Goal: Task Accomplishment & Management: Use online tool/utility

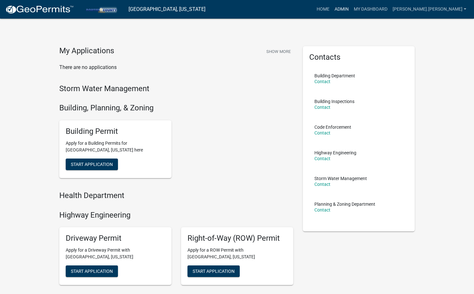
click at [352, 9] on link "Admin" at bounding box center [341, 9] width 19 height 12
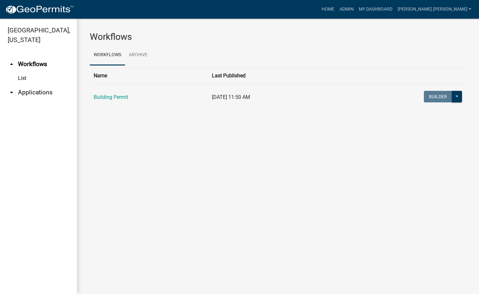
click at [38, 85] on link "arrow_drop_down Applications" at bounding box center [38, 92] width 77 height 15
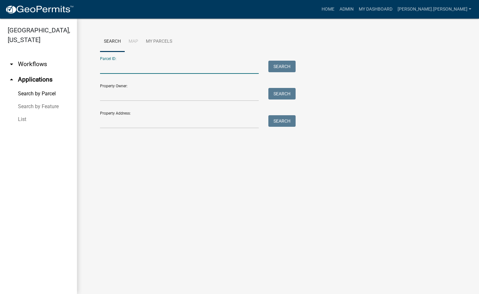
click at [115, 65] on input "Parcel ID:" at bounding box center [179, 67] width 159 height 13
click at [133, 68] on input "Parcel ID:" at bounding box center [179, 67] width 159 height 13
paste input "64-08-24-301-003.000-019"
type input "64-08-24-301-003.000-019"
click at [287, 63] on button "Search" at bounding box center [282, 67] width 27 height 12
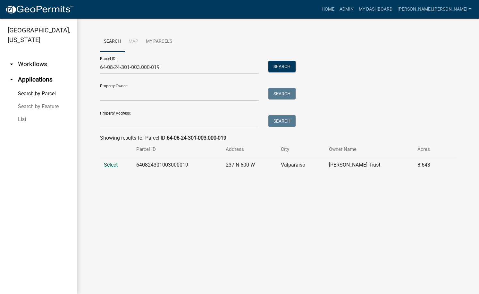
click at [108, 165] on span "Select" at bounding box center [111, 165] width 14 height 6
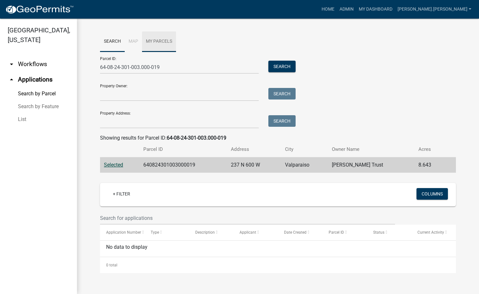
click at [163, 42] on link "My Parcels" at bounding box center [159, 41] width 34 height 21
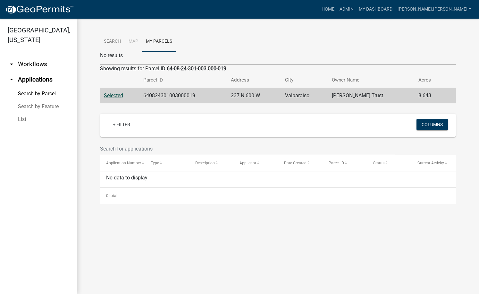
click at [139, 39] on li "Map" at bounding box center [133, 41] width 17 height 21
click at [113, 43] on link "Search" at bounding box center [112, 41] width 25 height 21
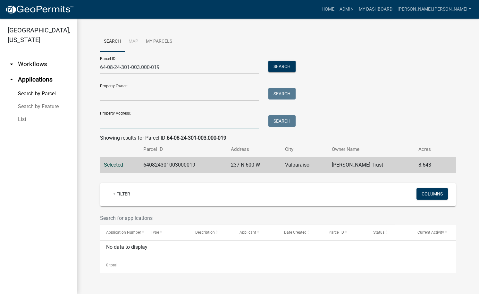
click at [123, 124] on input "Property Address:" at bounding box center [179, 121] width 159 height 13
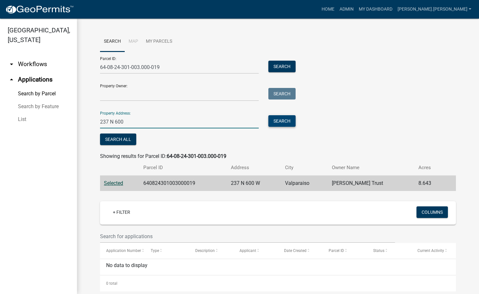
type input "237 N 600"
click at [275, 116] on button "Search" at bounding box center [282, 121] width 27 height 12
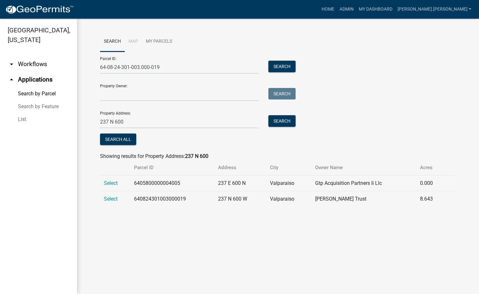
click at [114, 200] on span "Select" at bounding box center [111, 199] width 14 height 6
